Goal: Find specific page/section: Locate a particular part of the current website

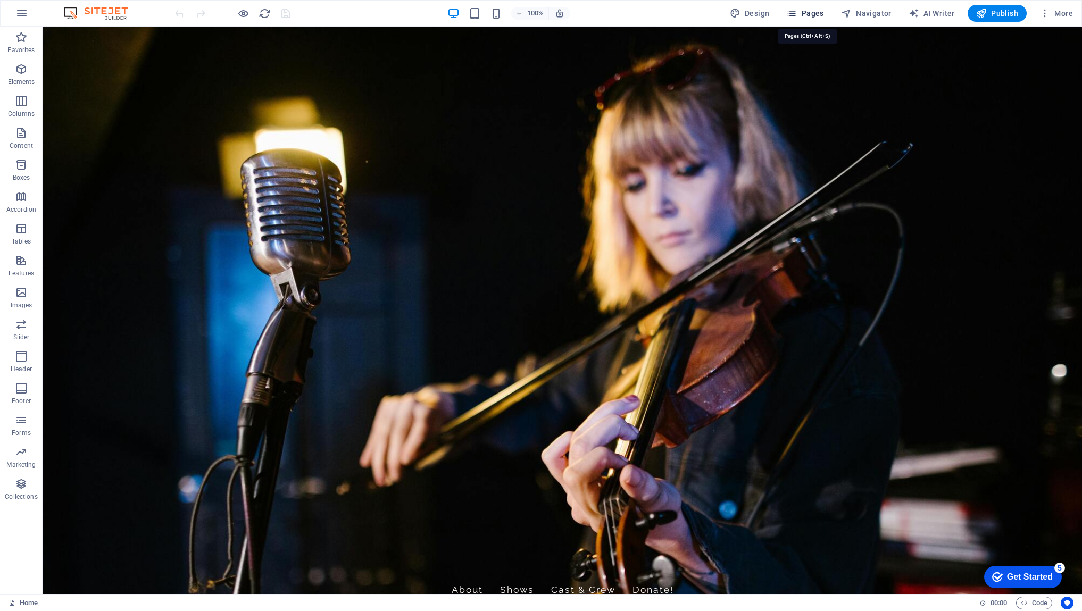
click at [797, 10] on icon "button" at bounding box center [792, 13] width 11 height 11
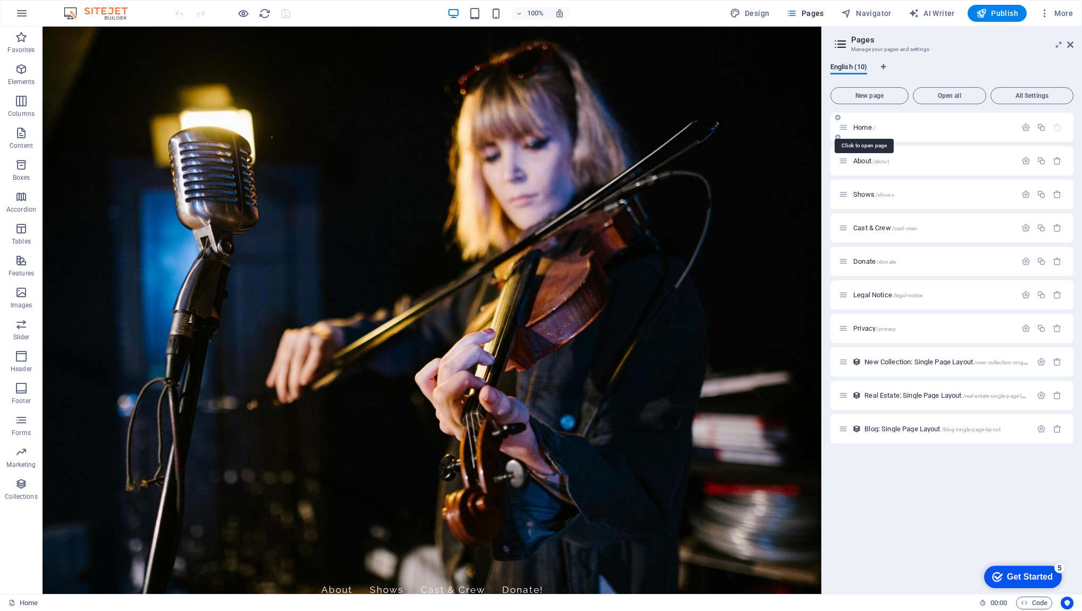
click at [861, 126] on span "Home /" at bounding box center [865, 127] width 22 height 8
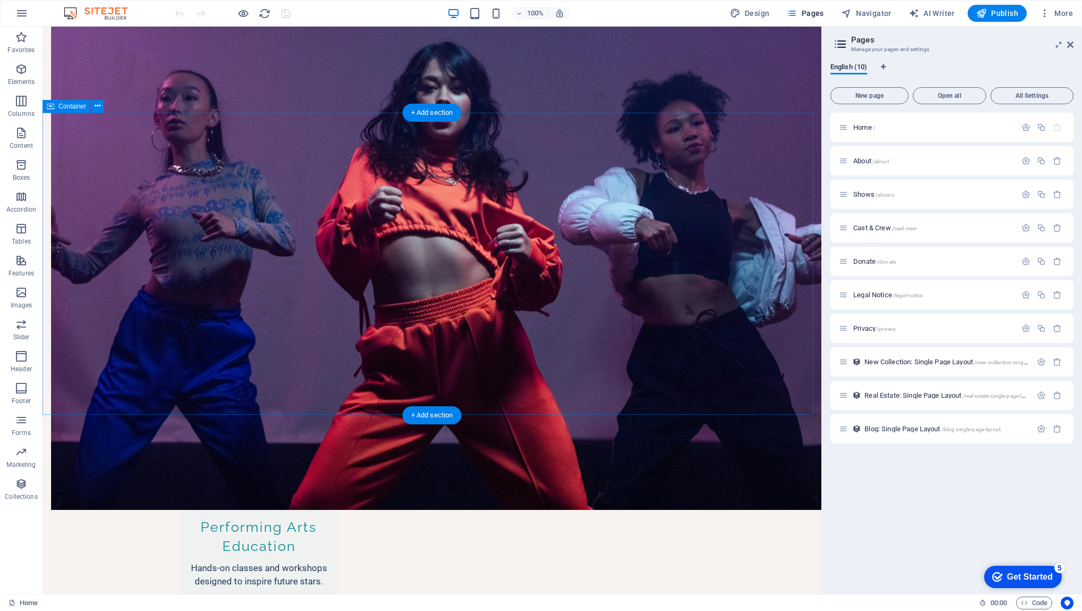
scroll to position [693, 0]
